Goal: Task Accomplishment & Management: Use online tool/utility

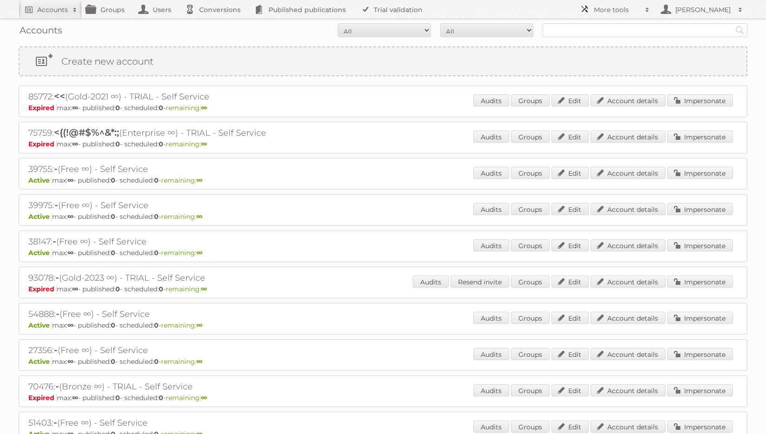
click at [621, 11] on h2 "More tools" at bounding box center [617, 9] width 47 height 9
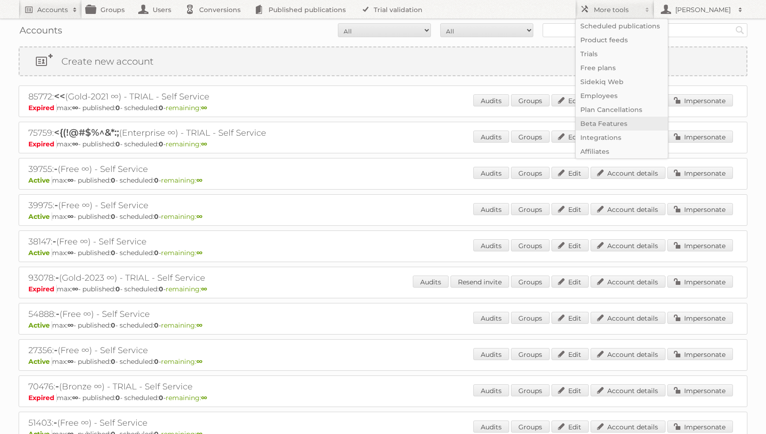
click at [609, 122] on link "Beta Features" at bounding box center [621, 124] width 92 height 14
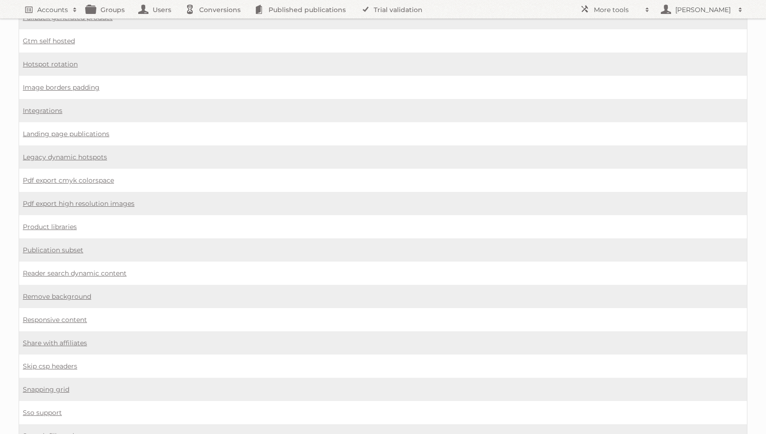
scroll to position [650, 0]
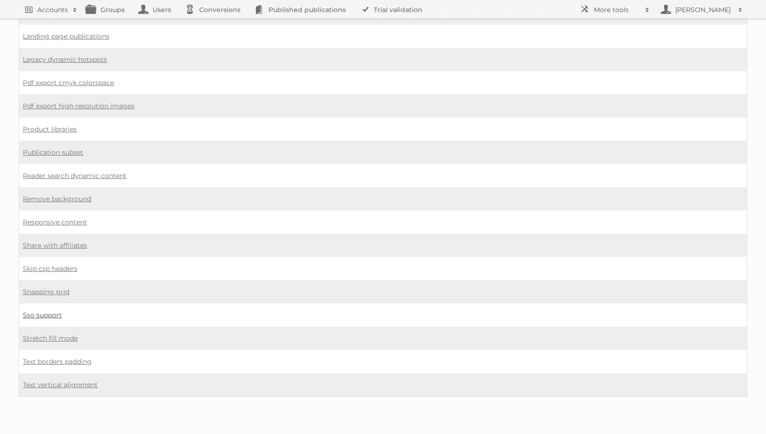
click at [51, 313] on link "Sso support" at bounding box center [42, 315] width 39 height 8
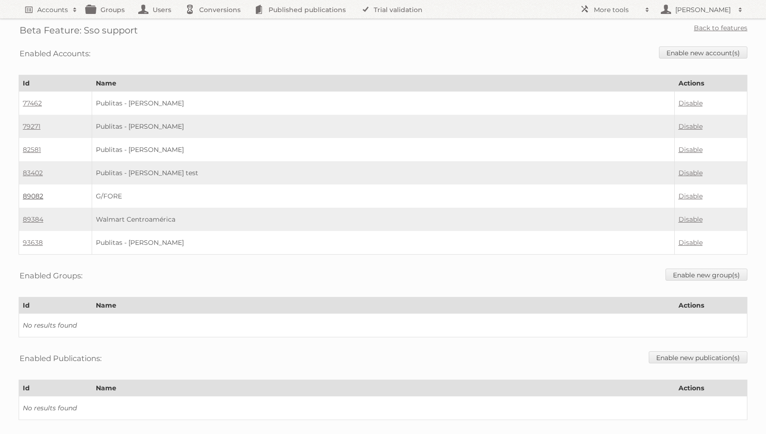
click at [38, 196] on link "89082" at bounding box center [33, 196] width 20 height 8
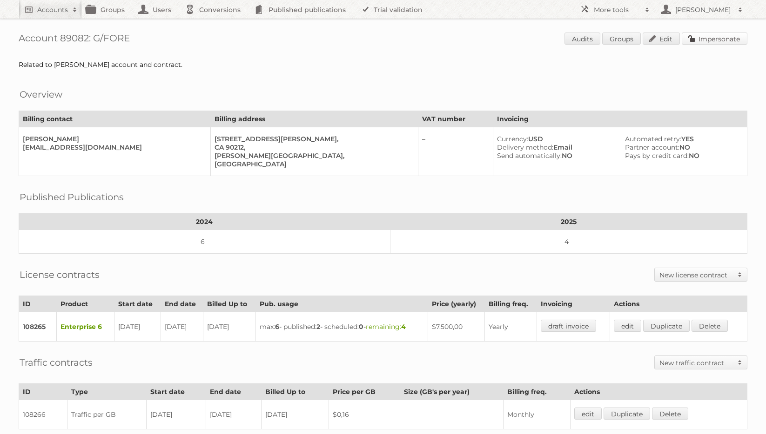
click at [732, 37] on link "Impersonate" at bounding box center [714, 39] width 66 height 12
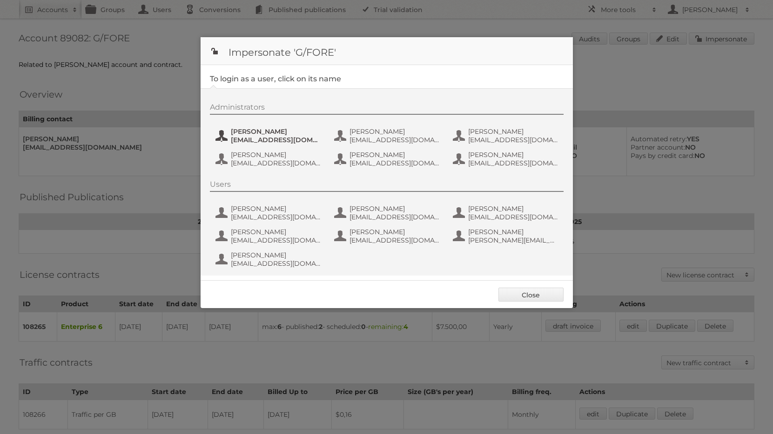
click at [257, 136] on span "apelerin+g4@petermillar.com" at bounding box center [276, 140] width 90 height 8
